Goal: Task Accomplishment & Management: Manage account settings

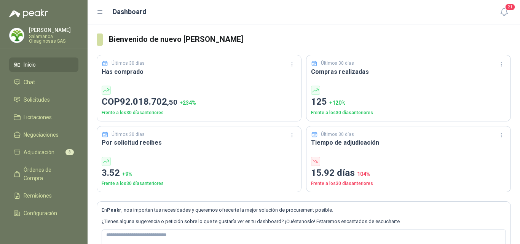
click at [47, 38] on p "Salamanca Oleaginosas SAS" at bounding box center [53, 38] width 49 height 9
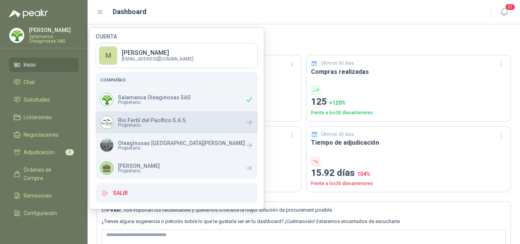
click at [121, 124] on span "Propietario" at bounding box center [152, 125] width 69 height 5
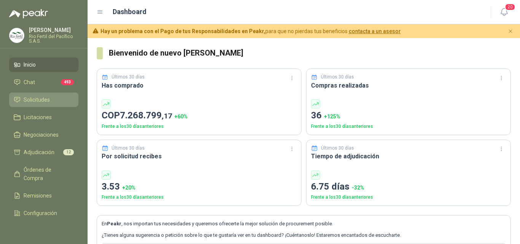
click at [52, 102] on li "Solicitudes" at bounding box center [44, 99] width 60 height 8
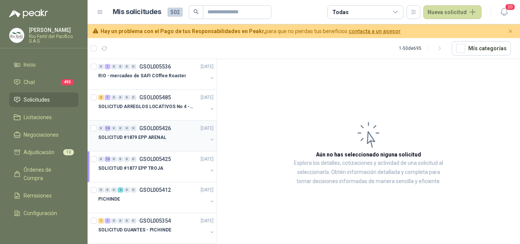
click at [168, 136] on div "SOLICITUD #1879 EPP ARENAL" at bounding box center [152, 137] width 109 height 9
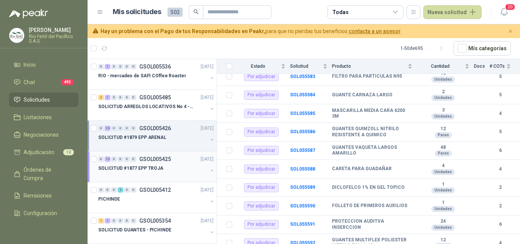
scroll to position [114, 0]
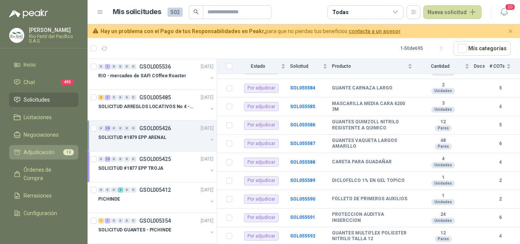
click at [33, 149] on span "Adjudicación" at bounding box center [39, 152] width 31 height 8
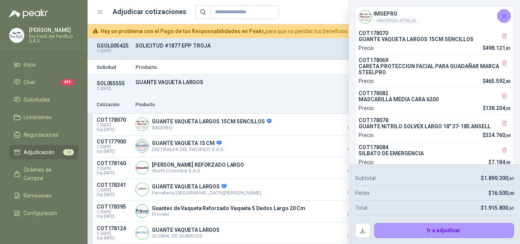
click at [509, 14] on button "Cerrar" at bounding box center [504, 16] width 14 height 14
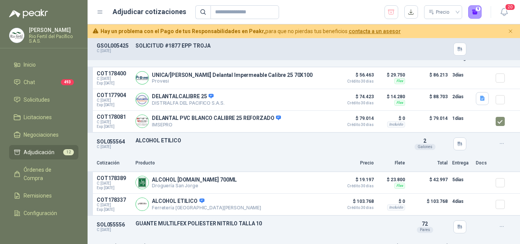
scroll to position [1179, 0]
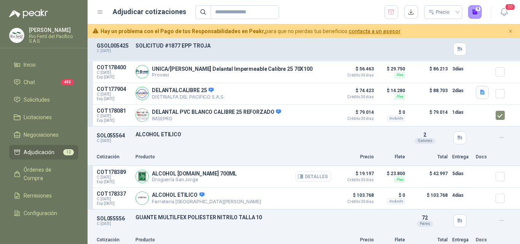
click at [310, 180] on button "Detalles" at bounding box center [313, 176] width 36 height 10
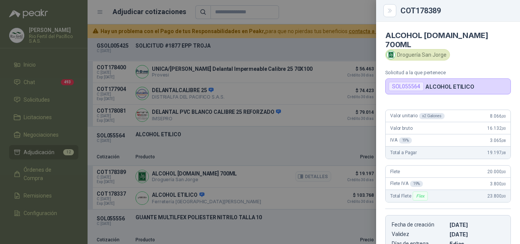
scroll to position [123, 0]
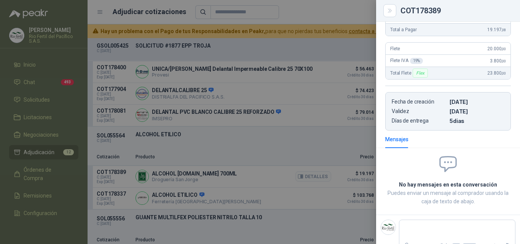
click at [310, 180] on div at bounding box center [260, 122] width 520 height 244
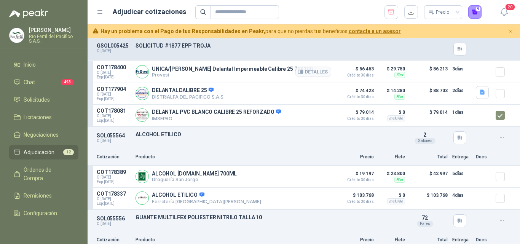
click at [502, 79] on div at bounding box center [502, 71] width 15 height 15
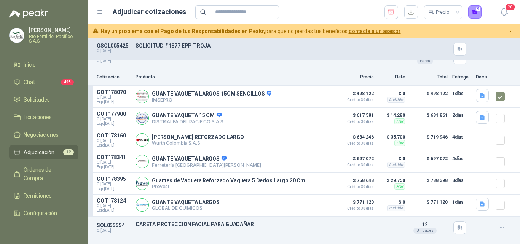
scroll to position [0, 0]
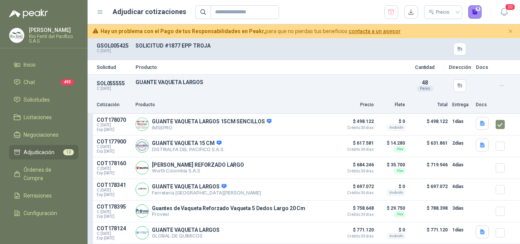
click at [473, 16] on button "9" at bounding box center [475, 12] width 14 height 14
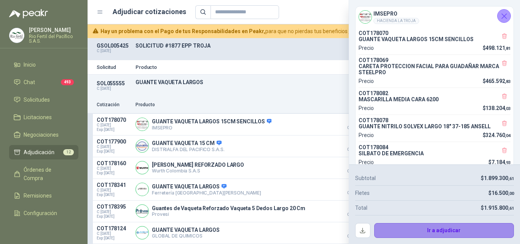
click at [406, 231] on button "Ir a adjudicar" at bounding box center [444, 230] width 140 height 15
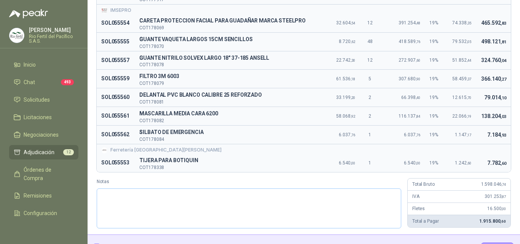
scroll to position [114, 0]
click at [507, 169] on div "Solicitud Producto Valor unitario Cant. Valor Bruto % IVA Valor IVA Valor Total…" at bounding box center [303, 92] width 432 height 284
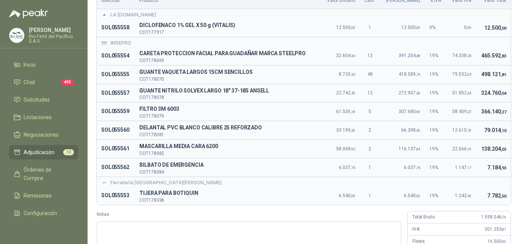
scroll to position [38, 0]
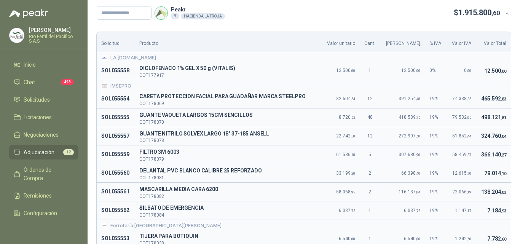
click at [499, 150] on td "366.140 ,27" at bounding box center [493, 154] width 35 height 19
click at [500, 157] on span ",27" at bounding box center [503, 155] width 6 height 5
click at [499, 139] on td "324.760 ,04" at bounding box center [493, 136] width 35 height 19
click at [502, 157] on td "366.140 ,27" at bounding box center [493, 154] width 35 height 19
click at [490, 139] on td "324.760 ,04" at bounding box center [493, 136] width 35 height 19
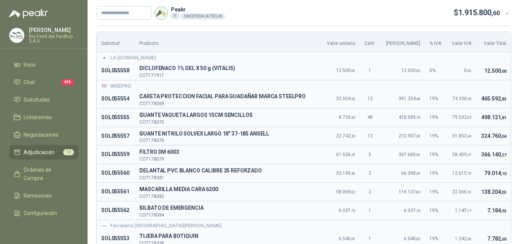
click at [490, 162] on td "366.140 ,27" at bounding box center [493, 154] width 35 height 19
click at [500, 153] on span ",27" at bounding box center [503, 155] width 6 height 5
click at [499, 127] on td "324.760 ,04" at bounding box center [493, 136] width 35 height 19
click at [492, 155] on span "366.140 ,27" at bounding box center [493, 154] width 25 height 6
click at [500, 153] on span ",27" at bounding box center [503, 155] width 6 height 5
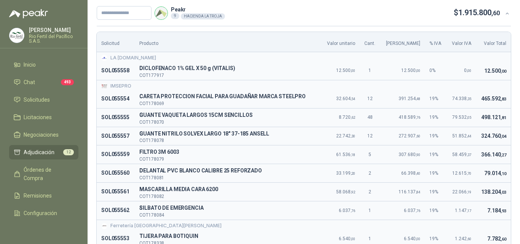
click at [490, 177] on td "79.014 ,10" at bounding box center [493, 173] width 35 height 19
click at [489, 161] on td "366.140 ,27" at bounding box center [493, 154] width 35 height 19
click at [490, 154] on span "366.140 ,27" at bounding box center [493, 154] width 25 height 6
click at [507, 78] on div "Solicitud Producto Valor unitario Cant. Valor Bruto % IVA Valor IVA Valor Total…" at bounding box center [303, 168] width 432 height 284
click at [493, 135] on span "324.760 ,04" at bounding box center [493, 136] width 25 height 6
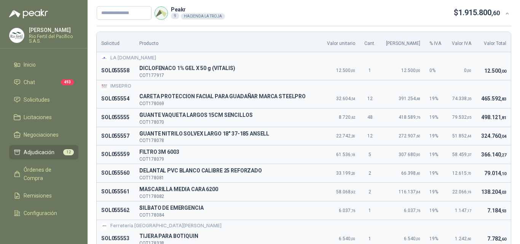
click at [493, 159] on td "366.140 ,27" at bounding box center [493, 154] width 35 height 19
click at [500, 134] on span ",04" at bounding box center [503, 136] width 6 height 5
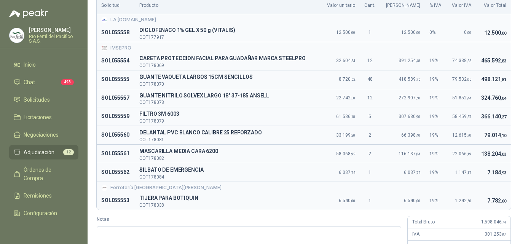
click at [490, 208] on td "7.782 ,60" at bounding box center [493, 200] width 35 height 18
click at [501, 153] on td "138.204 ,03" at bounding box center [493, 154] width 35 height 19
click at [495, 122] on td "366.140 ,27" at bounding box center [493, 116] width 35 height 19
click at [504, 90] on div "Solicitud Producto Valor unitario Cant. Valor Bruto % IVA Valor IVA Valor Total…" at bounding box center [303, 130] width 432 height 284
click at [499, 170] on span "7.184 ,93" at bounding box center [496, 172] width 19 height 6
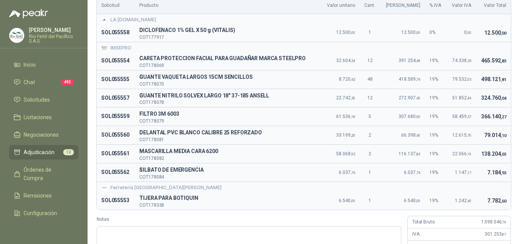
click at [494, 169] on span "7.184 ,93" at bounding box center [496, 172] width 19 height 6
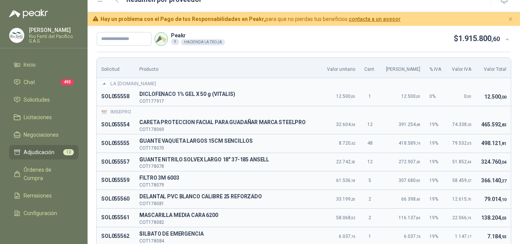
scroll to position [0, 0]
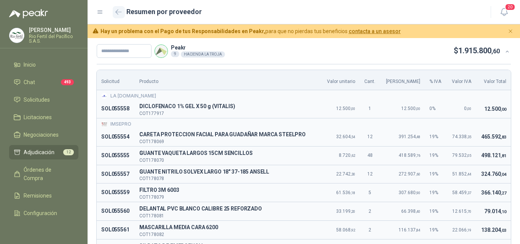
click at [114, 8] on button "button" at bounding box center [119, 12] width 12 height 12
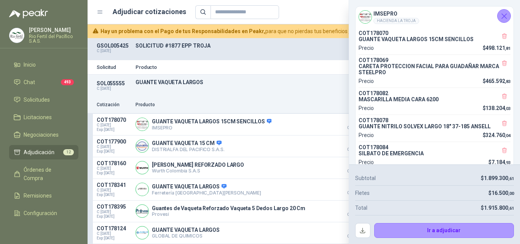
click at [505, 13] on icon "Cerrar" at bounding box center [504, 16] width 10 height 10
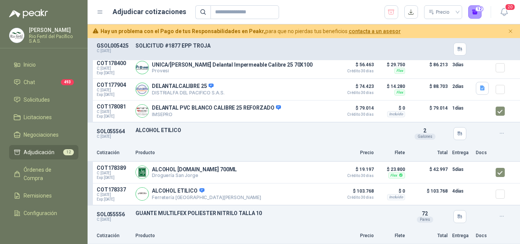
scroll to position [1145, 0]
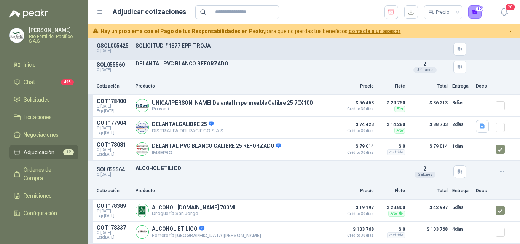
click at [504, 76] on div "SOL055560 C: 11/09/2025 DELANTAL PVC BLANCO REFORZADO Detalles 2 Unidades" at bounding box center [303, 67] width 432 height 22
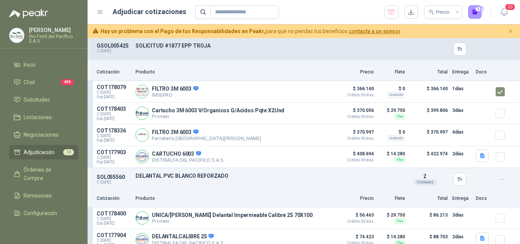
scroll to position [1031, 0]
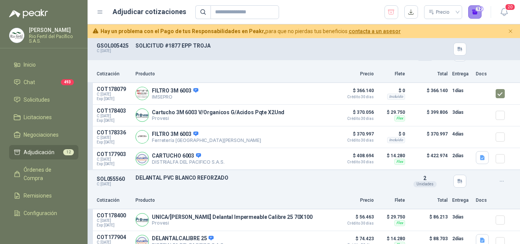
click at [472, 16] on button "12" at bounding box center [475, 12] width 14 height 14
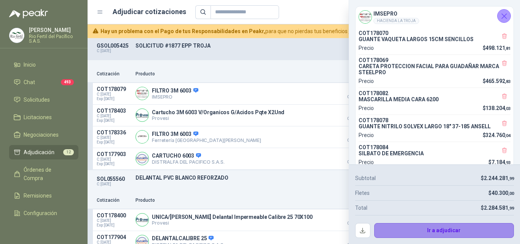
click at [402, 232] on button "Ir a adjudicar" at bounding box center [444, 230] width 140 height 15
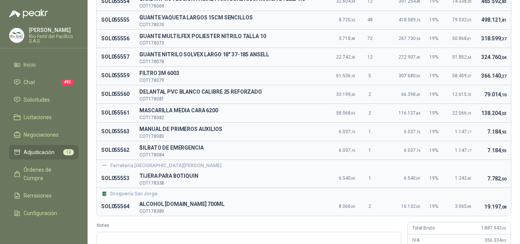
scroll to position [152, 0]
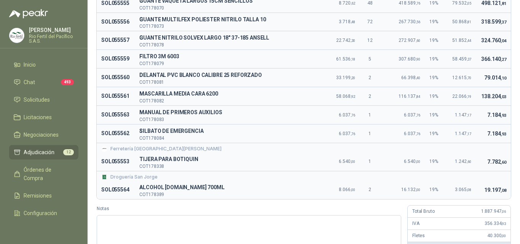
click at [491, 189] on span "19.197 ,08" at bounding box center [495, 190] width 22 height 6
click at [490, 166] on td "7.782 ,60" at bounding box center [493, 162] width 35 height 18
click at [500, 160] on span ",60" at bounding box center [503, 162] width 6 height 5
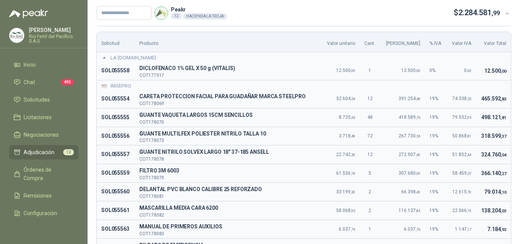
scroll to position [76, 0]
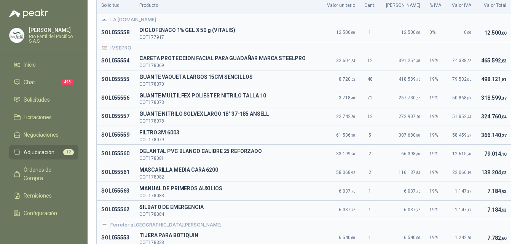
click at [504, 132] on td "366.140 ,27" at bounding box center [493, 135] width 35 height 19
click at [504, 187] on td "7.184 ,93" at bounding box center [493, 191] width 35 height 19
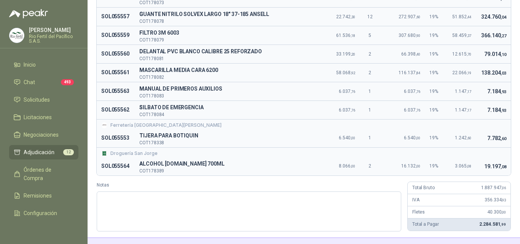
scroll to position [200, 0]
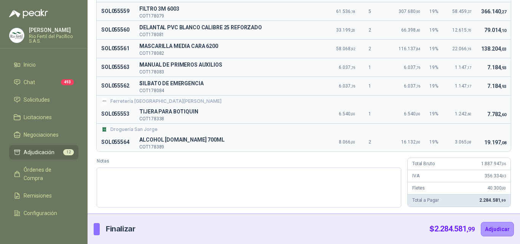
click at [495, 205] on div "Total a Pagar 2.284.581 ,99" at bounding box center [458, 200] width 103 height 12
click at [502, 172] on div "IVA 356.334 ,93" at bounding box center [458, 176] width 103 height 12
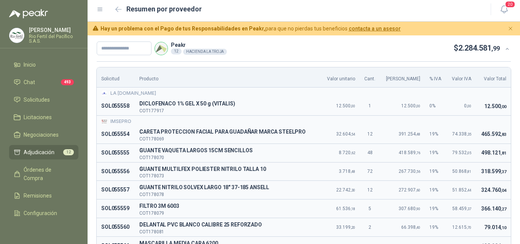
scroll to position [0, 0]
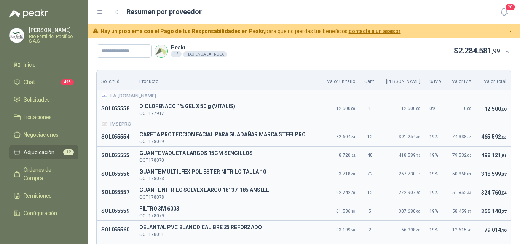
click at [508, 161] on div "Solicitud Producto Valor unitario Cant. Valor Bruto % IVA Valor IVA Valor Total…" at bounding box center [303, 238] width 432 height 349
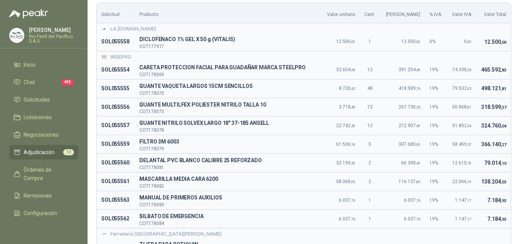
scroll to position [114, 0]
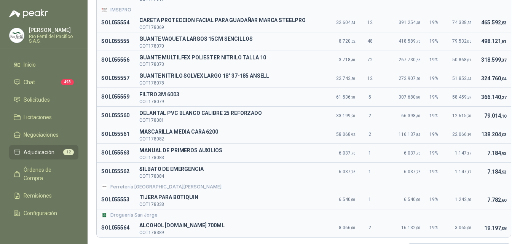
click at [492, 153] on span "7.184 ,93" at bounding box center [496, 153] width 19 height 6
click at [492, 170] on span "7.184 ,93" at bounding box center [496, 172] width 19 height 6
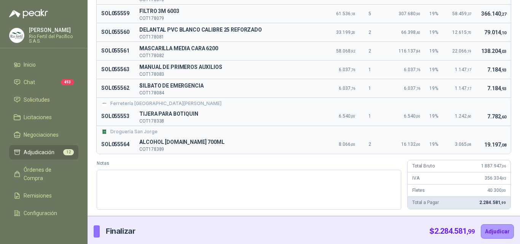
scroll to position [200, 0]
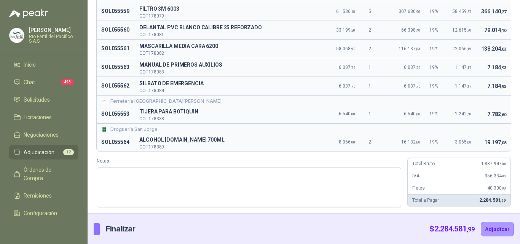
click at [482, 57] on td "138.204 ,03" at bounding box center [493, 49] width 35 height 19
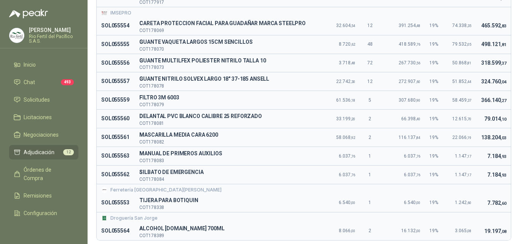
scroll to position [124, 0]
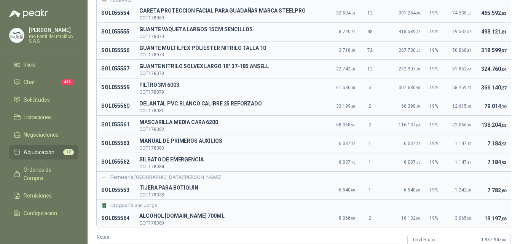
click at [476, 148] on td "7.184 ,93" at bounding box center [493, 143] width 35 height 19
click at [452, 97] on td "12.615 ,70" at bounding box center [460, 106] width 29 height 19
click at [462, 153] on td "1.147 ,17" at bounding box center [460, 162] width 29 height 19
click at [490, 158] on td "7.184 ,93" at bounding box center [493, 162] width 35 height 19
click at [459, 135] on td "1.147 ,17" at bounding box center [460, 143] width 29 height 19
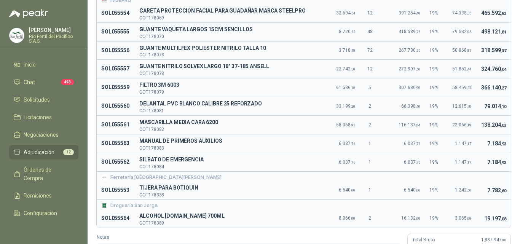
click at [477, 158] on td "7.184 ,93" at bounding box center [493, 162] width 35 height 19
click at [494, 195] on td "7.782 ,60" at bounding box center [493, 190] width 35 height 18
click at [466, 160] on td "1.147 ,17" at bounding box center [460, 162] width 29 height 19
click at [452, 149] on td "1.147 ,17" at bounding box center [460, 143] width 29 height 19
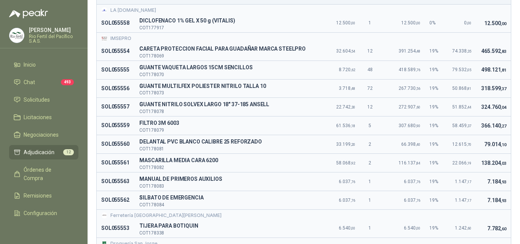
scroll to position [48, 0]
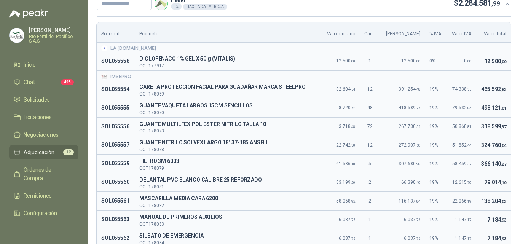
click at [478, 189] on td "79.014 ,10" at bounding box center [493, 182] width 35 height 19
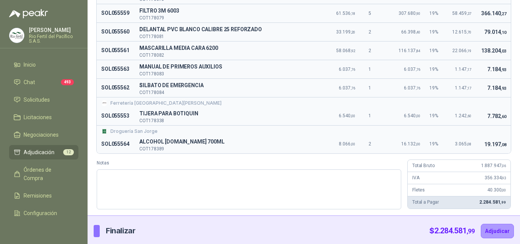
scroll to position [200, 0]
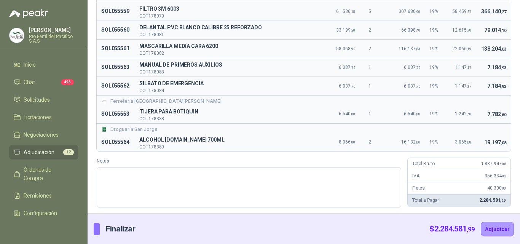
click at [484, 110] on td "7.782 ,60" at bounding box center [493, 114] width 35 height 18
click at [497, 168] on div "Total Bruto 1.887.947 ,06" at bounding box center [458, 164] width 103 height 12
click at [476, 141] on td "19.197 ,08" at bounding box center [493, 142] width 35 height 18
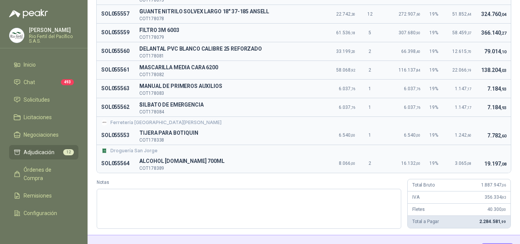
scroll to position [162, 0]
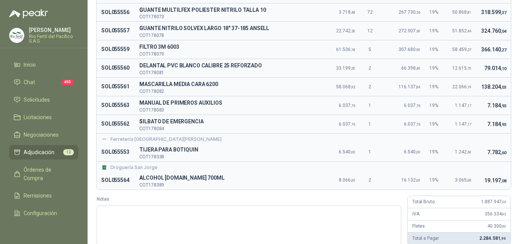
click at [475, 168] on div "Droguería San Jorge" at bounding box center [303, 167] width 405 height 7
click at [484, 71] on span "79.014 ,10" at bounding box center [495, 68] width 22 height 6
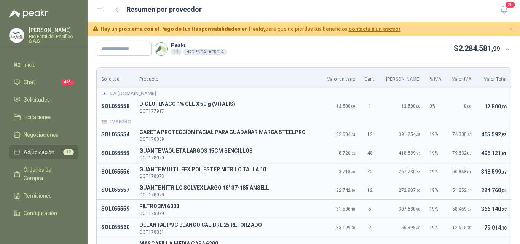
scroll to position [0, 0]
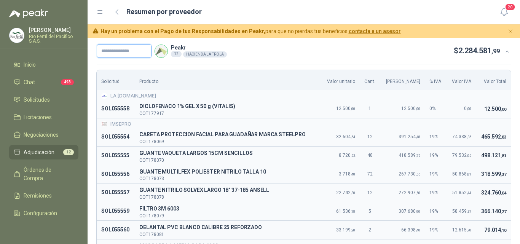
click at [119, 51] on input "text" at bounding box center [124, 51] width 55 height 14
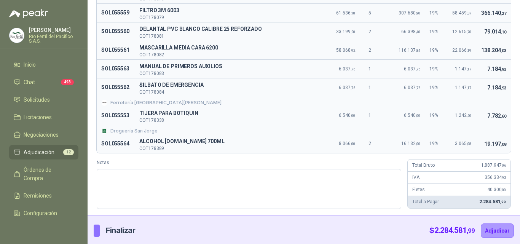
scroll to position [200, 0]
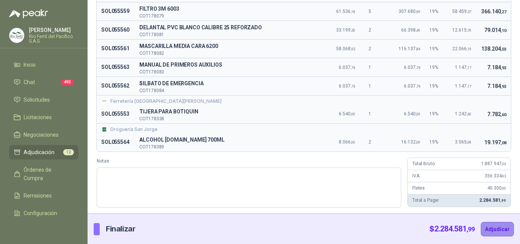
type input "*********"
click at [480, 227] on button "Adjudicar" at bounding box center [496, 229] width 33 height 14
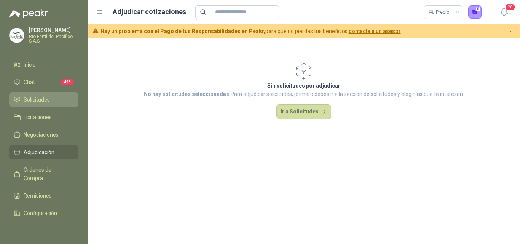
click at [48, 101] on span "Solicitudes" at bounding box center [37, 99] width 26 height 8
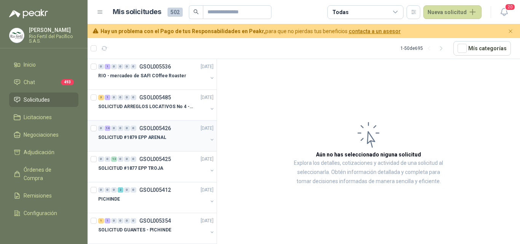
click at [169, 143] on div at bounding box center [152, 145] width 109 height 6
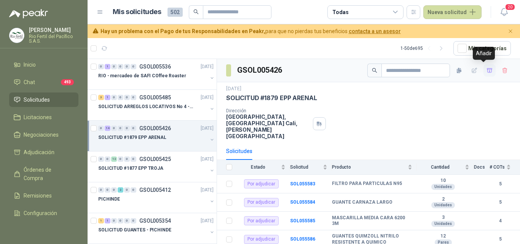
click at [487, 71] on icon "button" at bounding box center [489, 70] width 5 height 4
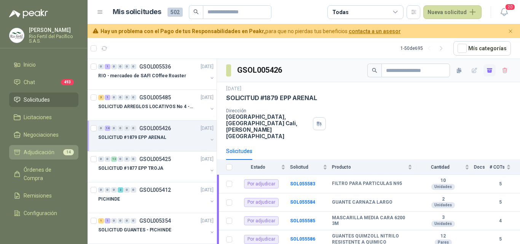
click at [50, 154] on span "Adjudicación" at bounding box center [39, 152] width 31 height 8
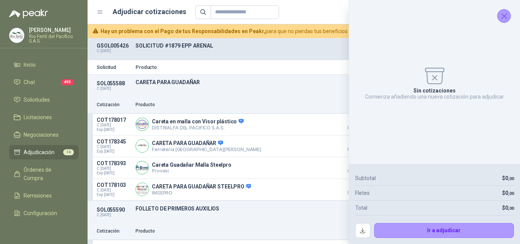
click at [508, 21] on button "Cerrar" at bounding box center [504, 16] width 14 height 14
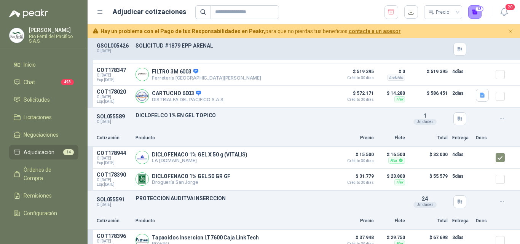
scroll to position [1293, 0]
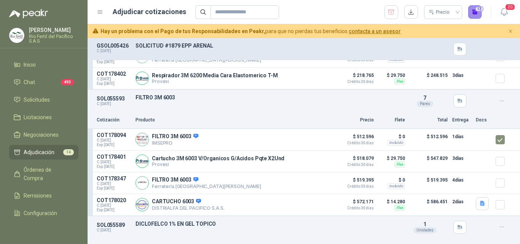
click at [477, 12] on button "13" at bounding box center [475, 12] width 14 height 14
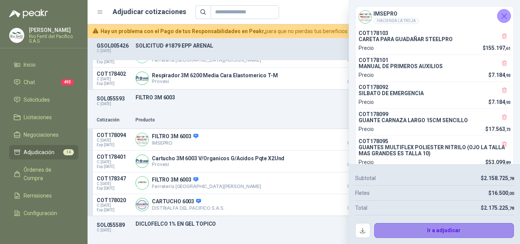
click at [411, 228] on button "Ir a adjudicar" at bounding box center [444, 230] width 140 height 15
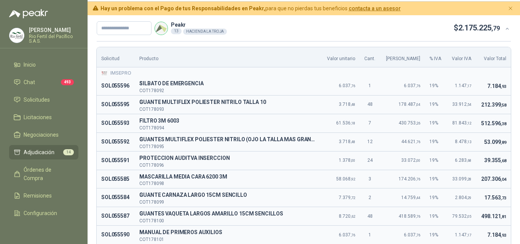
scroll to position [10, 0]
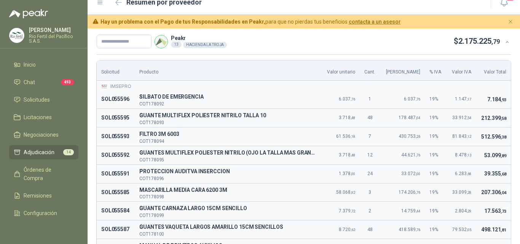
click at [496, 128] on td "512.596 ,38" at bounding box center [493, 136] width 35 height 19
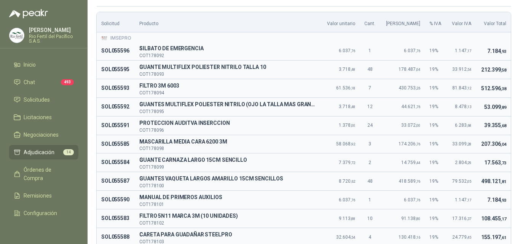
scroll to position [76, 0]
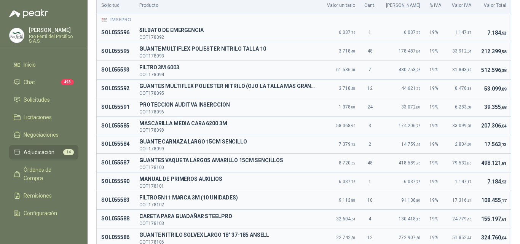
click at [490, 114] on td "39.355 ,68" at bounding box center [493, 107] width 35 height 19
drag, startPoint x: 495, startPoint y: 188, endPoint x: 488, endPoint y: 183, distance: 8.4
click at [492, 188] on td "7.184 ,93" at bounding box center [493, 181] width 35 height 19
click at [486, 135] on td "17.563 ,73" at bounding box center [493, 144] width 35 height 19
click at [466, 138] on td "2.804 ,29" at bounding box center [460, 144] width 29 height 19
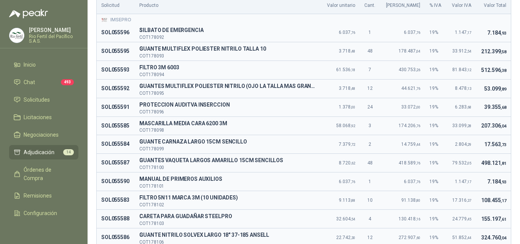
click at [476, 164] on td "498.121 ,81" at bounding box center [493, 163] width 35 height 19
click at [482, 117] on td "207.306 ,04" at bounding box center [493, 125] width 35 height 19
click at [490, 164] on span "498.121 ,81" at bounding box center [493, 163] width 25 height 6
click at [485, 126] on span "207.306 ,04" at bounding box center [493, 125] width 25 height 6
click at [459, 137] on td "2.804 ,29" at bounding box center [460, 144] width 29 height 19
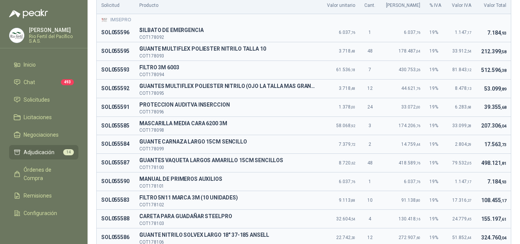
click at [492, 118] on td "207.306 ,04" at bounding box center [493, 125] width 35 height 19
click at [484, 155] on td "498.121 ,81" at bounding box center [493, 163] width 35 height 19
click at [491, 99] on td "39.355 ,68" at bounding box center [493, 107] width 35 height 19
click at [500, 145] on td "17.563 ,73" at bounding box center [493, 144] width 35 height 19
click at [476, 176] on td "7.184 ,93" at bounding box center [493, 181] width 35 height 19
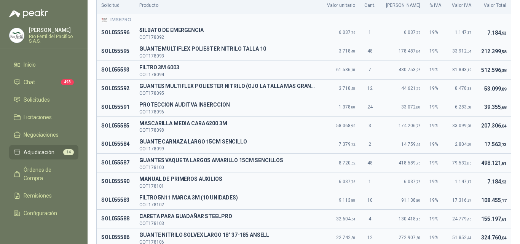
click at [481, 160] on span "498.121 ,81" at bounding box center [493, 163] width 25 height 6
click at [476, 123] on td "207.306 ,04" at bounding box center [493, 125] width 35 height 19
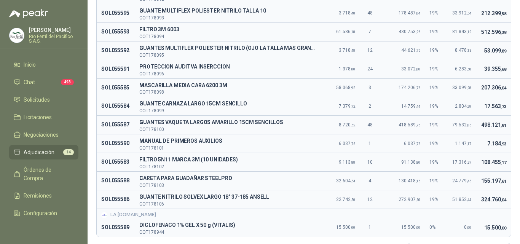
click at [476, 175] on td "155.197 ,61" at bounding box center [493, 181] width 35 height 19
click at [500, 165] on span ",17" at bounding box center [503, 162] width 6 height 5
click at [488, 166] on td "108.455 ,17" at bounding box center [493, 162] width 35 height 19
click at [484, 148] on td "7.184 ,93" at bounding box center [493, 143] width 35 height 19
click at [476, 155] on td "108.455 ,17" at bounding box center [493, 162] width 35 height 19
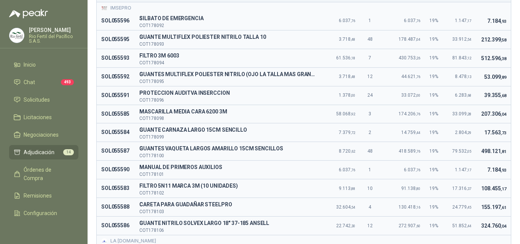
scroll to position [76, 0]
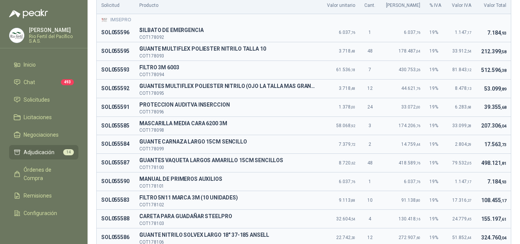
click at [466, 88] on span ",13" at bounding box center [468, 88] width 5 height 4
click at [491, 170] on td "498.121 ,81" at bounding box center [493, 163] width 35 height 19
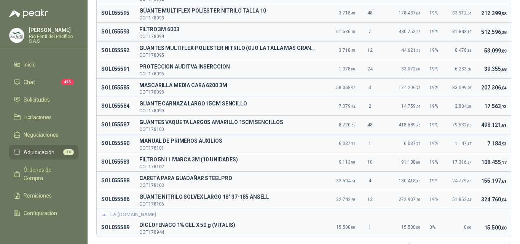
scroll to position [152, 0]
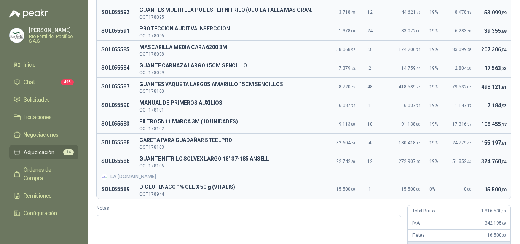
click at [467, 152] on td "51.852 ,44" at bounding box center [460, 161] width 29 height 19
click at [476, 156] on td "324.760 ,04" at bounding box center [493, 161] width 35 height 19
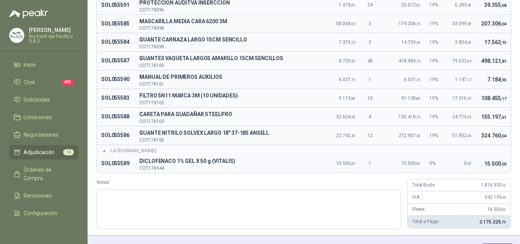
scroll to position [190, 0]
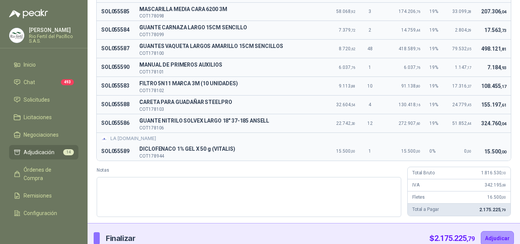
click at [477, 181] on div "IVA 342.195 ,69" at bounding box center [458, 185] width 103 height 12
click at [479, 131] on td "324.760 ,04" at bounding box center [493, 123] width 35 height 19
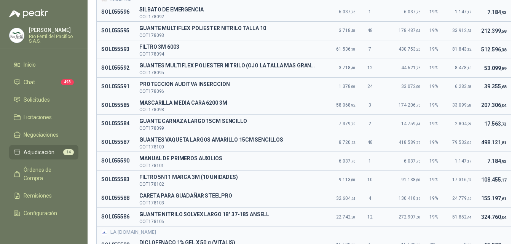
scroll to position [114, 0]
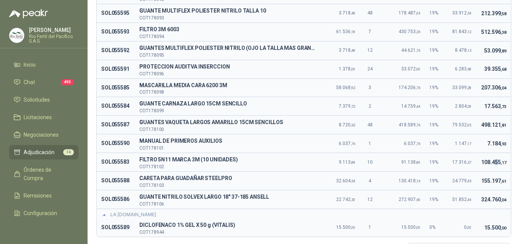
click at [489, 163] on span "108.455 ,17" at bounding box center [493, 162] width 25 height 6
click at [480, 84] on td "207.306 ,04" at bounding box center [493, 87] width 35 height 19
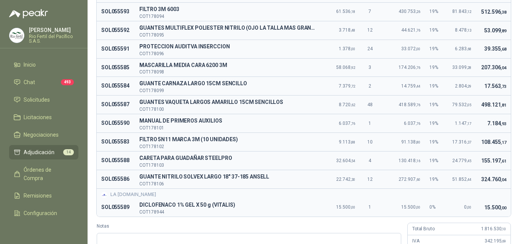
scroll to position [152, 0]
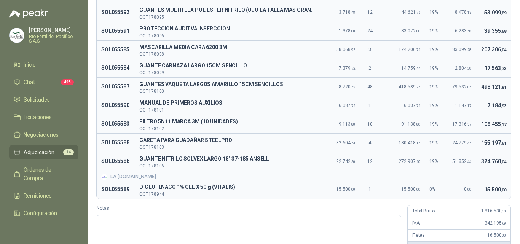
click at [493, 149] on td "155.197 ,61" at bounding box center [493, 143] width 35 height 19
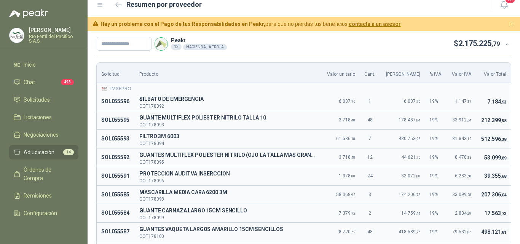
scroll to position [0, 0]
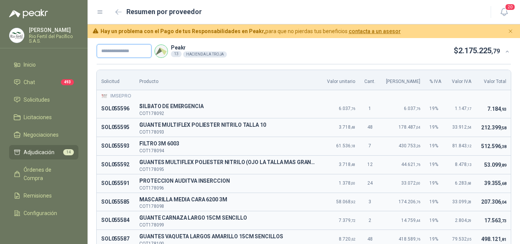
click at [129, 56] on input "text" at bounding box center [124, 51] width 55 height 14
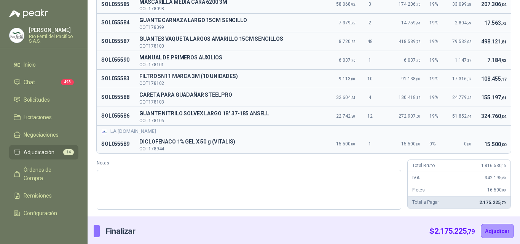
scroll to position [200, 0]
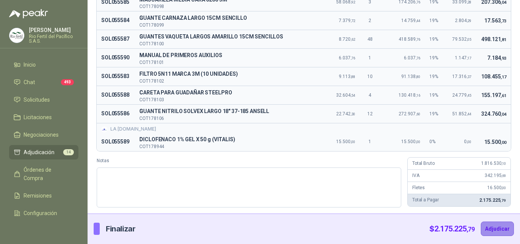
type input "**********"
click at [490, 228] on button "Adjudicar" at bounding box center [496, 228] width 33 height 14
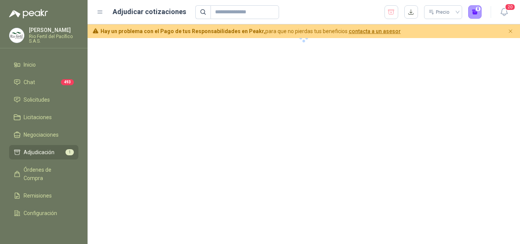
scroll to position [0, 0]
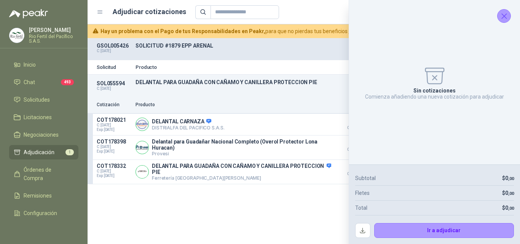
click at [506, 16] on icon "Cerrar" at bounding box center [504, 16] width 10 height 10
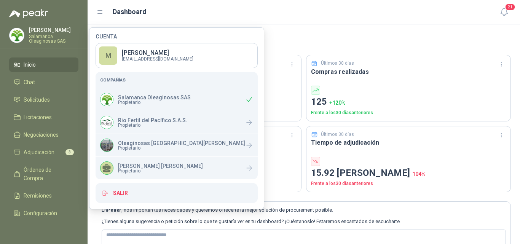
click at [65, 35] on p "Salamanca Oleaginosas SAS" at bounding box center [53, 38] width 49 height 9
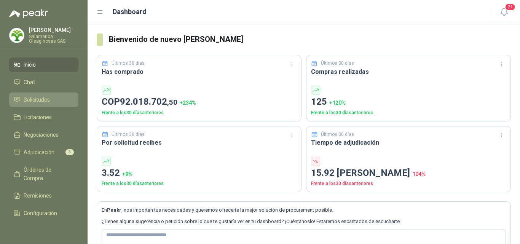
click at [50, 99] on li "Solicitudes" at bounding box center [44, 99] width 60 height 8
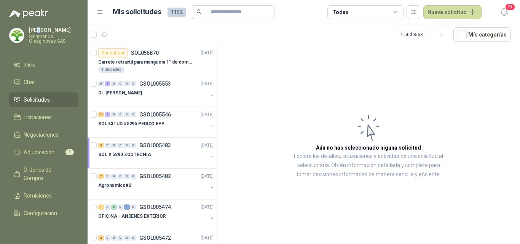
click at [40, 31] on p "[PERSON_NAME]" at bounding box center [53, 29] width 49 height 5
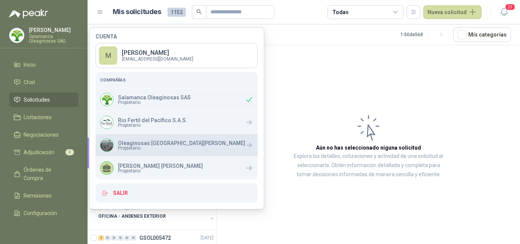
click at [158, 150] on span "Propietario" at bounding box center [181, 148] width 127 height 5
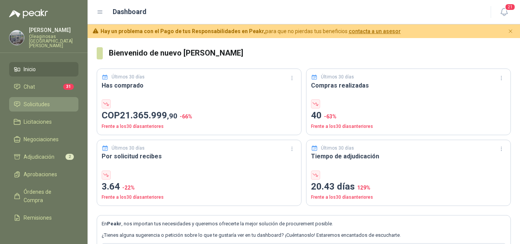
click at [52, 102] on li "Solicitudes" at bounding box center [44, 104] width 60 height 8
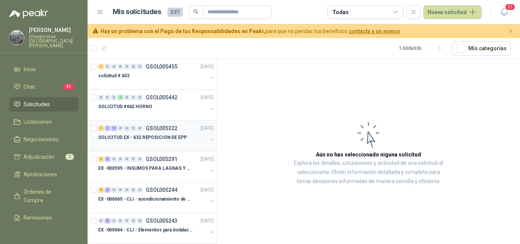
click at [175, 142] on div "SOLICITUD EX - 632 REPOSICION DE EPP" at bounding box center [152, 137] width 109 height 9
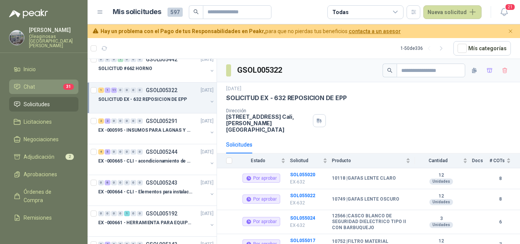
click at [48, 83] on li "Chat 31" at bounding box center [44, 87] width 60 height 8
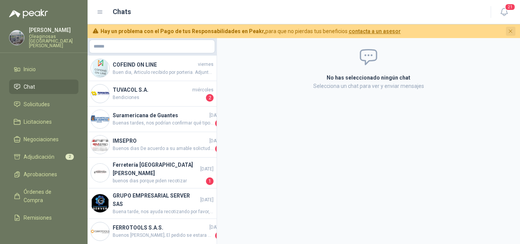
click at [511, 30] on icon "Cerrar" at bounding box center [510, 31] width 6 height 6
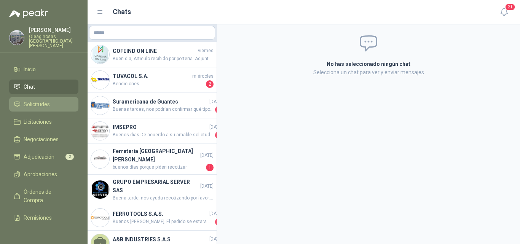
click at [53, 101] on li "Solicitudes" at bounding box center [44, 104] width 60 height 8
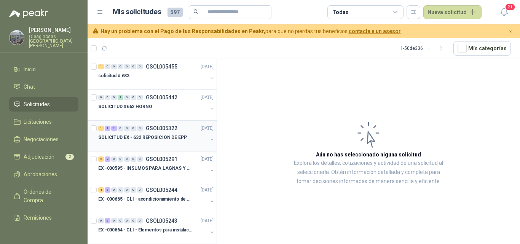
scroll to position [38, 0]
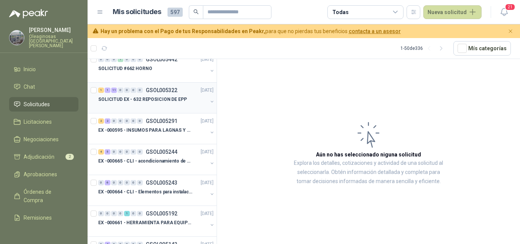
click at [176, 103] on div "SOLICITUD EX - 632 REPOSICION DE EPP" at bounding box center [152, 99] width 109 height 9
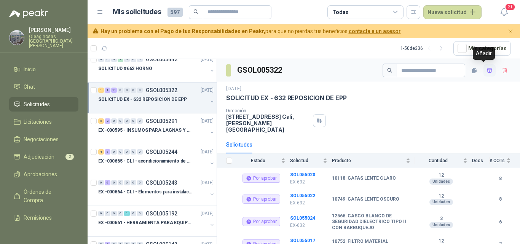
click at [486, 71] on icon "button" at bounding box center [489, 70] width 6 height 6
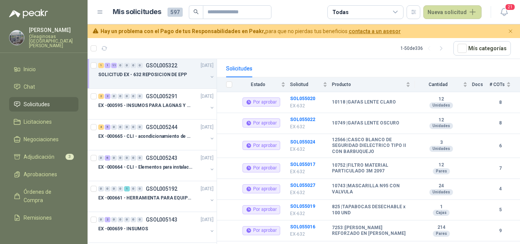
scroll to position [76, 0]
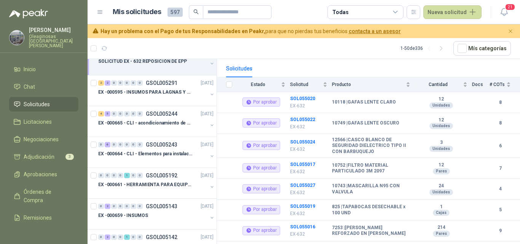
click at [51, 102] on li "Solicitudes" at bounding box center [44, 104] width 60 height 8
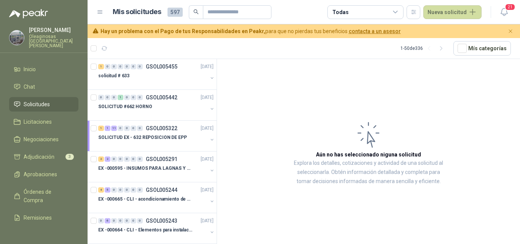
click at [48, 100] on span "Solicitudes" at bounding box center [37, 104] width 26 height 8
click at [54, 100] on li "Solicitudes" at bounding box center [44, 104] width 60 height 8
click at [163, 137] on p "SOLICITUD EX - 632 REPOSICION DE EPP" at bounding box center [142, 137] width 89 height 7
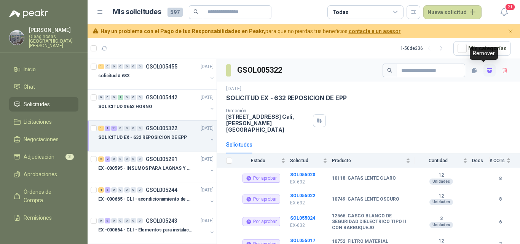
click at [487, 70] on icon "button" at bounding box center [489, 71] width 5 height 3
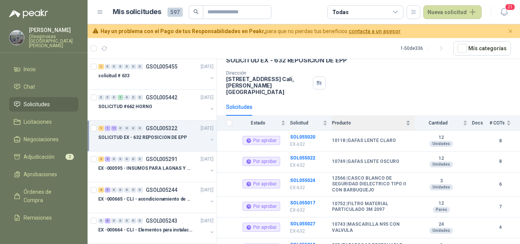
scroll to position [38, 0]
click at [45, 153] on span "Adjudicación" at bounding box center [39, 157] width 31 height 8
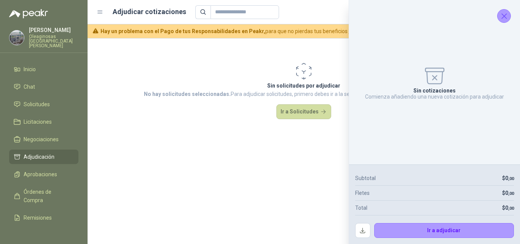
click at [507, 19] on icon "Cerrar" at bounding box center [504, 16] width 10 height 10
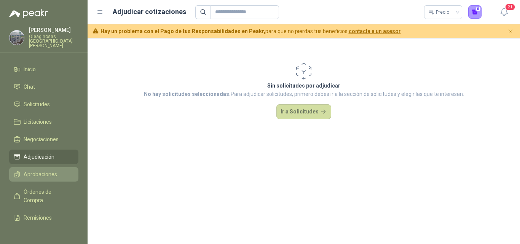
click at [40, 170] on span "Aprobaciones" at bounding box center [40, 174] width 33 height 8
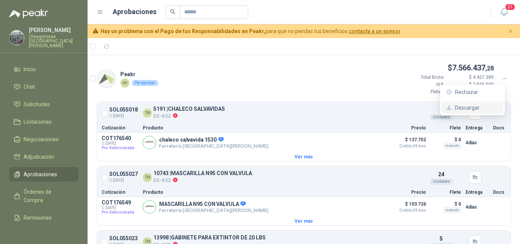
click at [477, 110] on span "Descargar" at bounding box center [477, 107] width 44 height 8
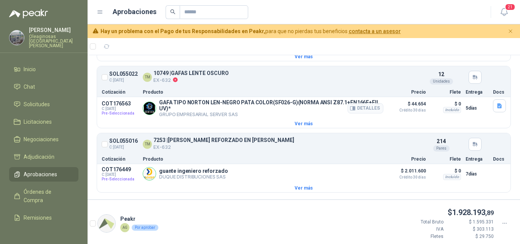
scroll to position [571, 0]
